Goal: Find specific page/section: Find specific page/section

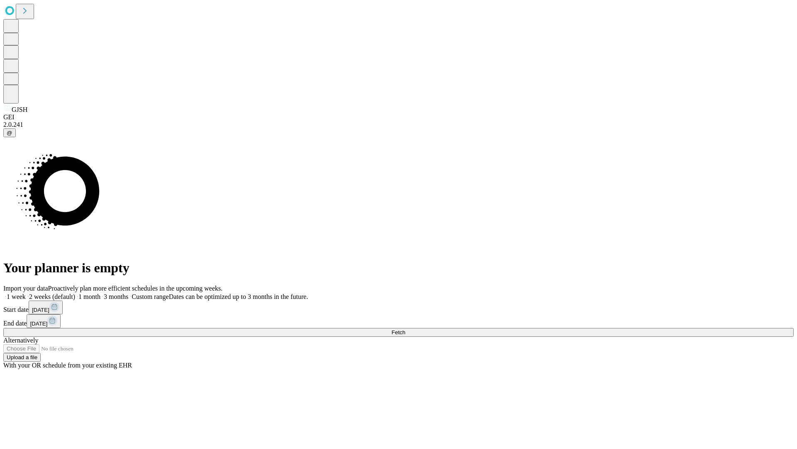
click at [405, 329] on span "Fetch" at bounding box center [399, 332] width 14 height 6
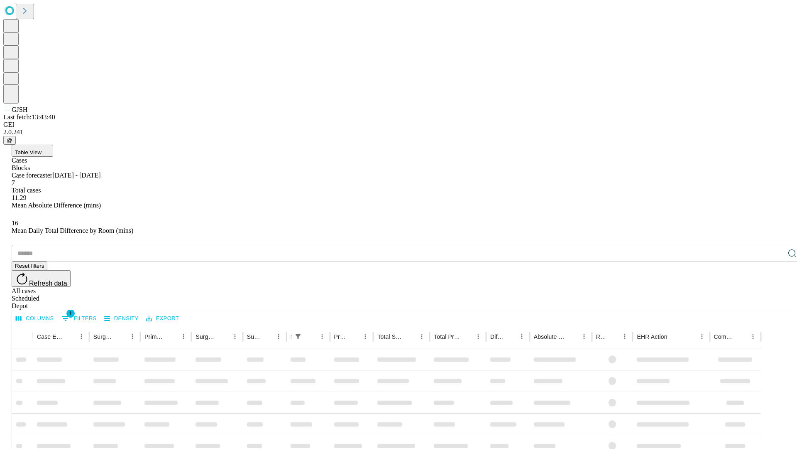
click at [776, 302] on div "Depot" at bounding box center [407, 305] width 791 height 7
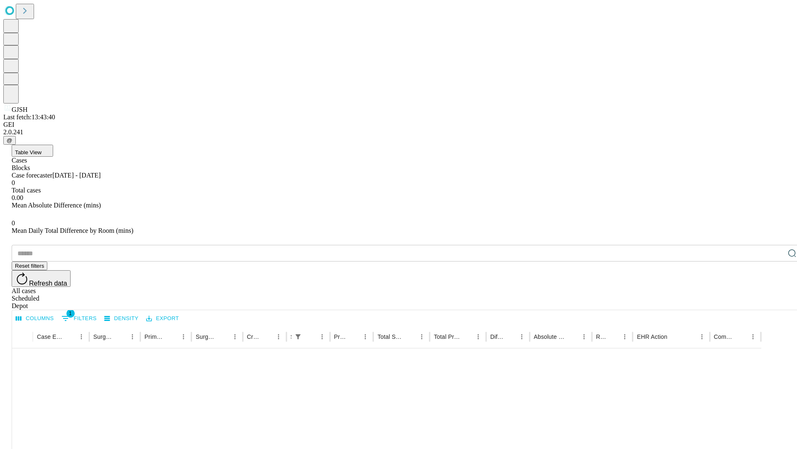
click at [708, 287] on div "All cases" at bounding box center [407, 290] width 791 height 7
